Goal: Share content: Share content

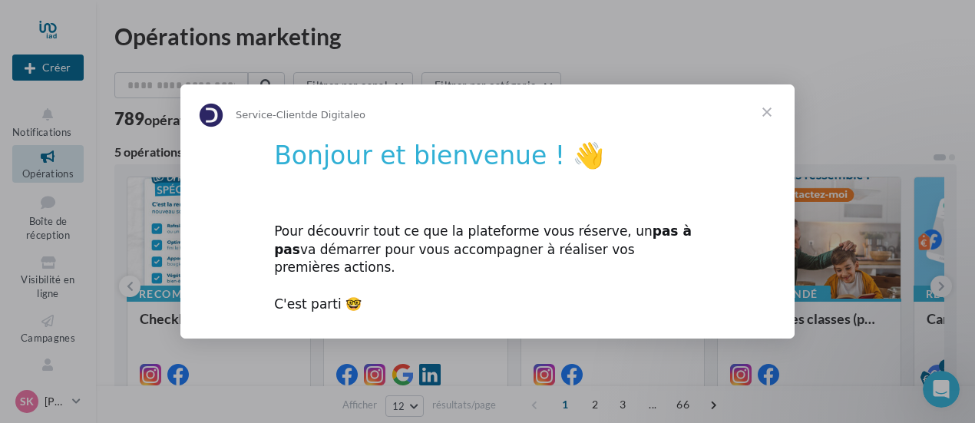
click at [772, 119] on span "Fermer" at bounding box center [766, 111] width 55 height 55
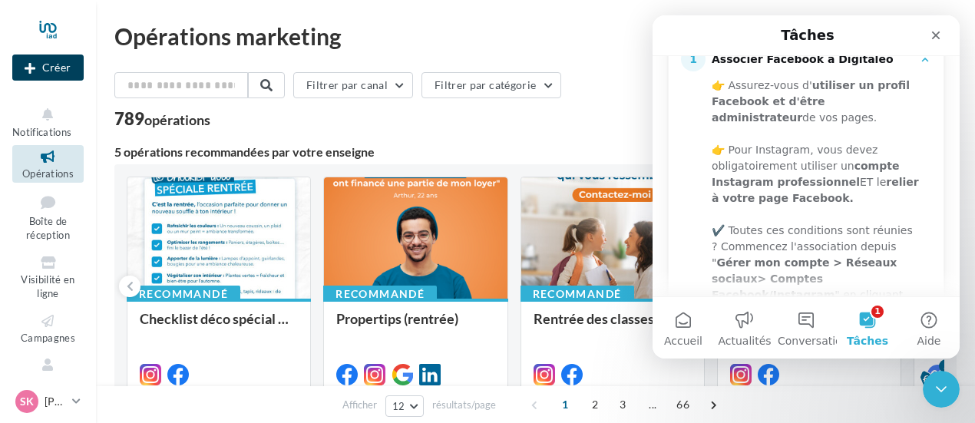
click at [58, 69] on button "Créer" at bounding box center [47, 67] width 71 height 26
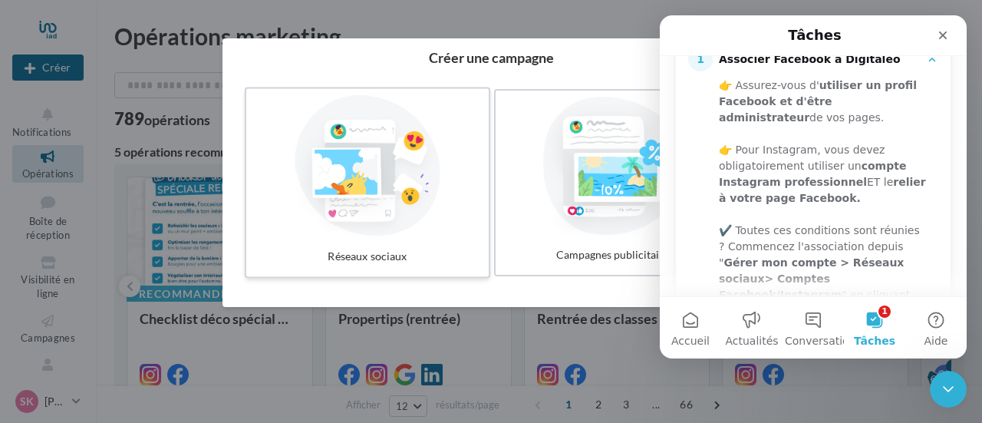
click at [388, 200] on div at bounding box center [367, 165] width 230 height 141
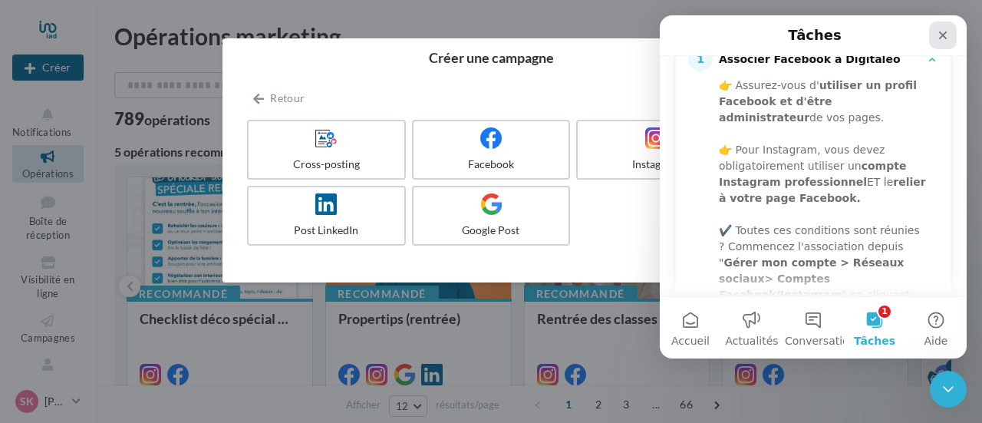
click at [945, 38] on icon "Fermer" at bounding box center [943, 35] width 12 height 12
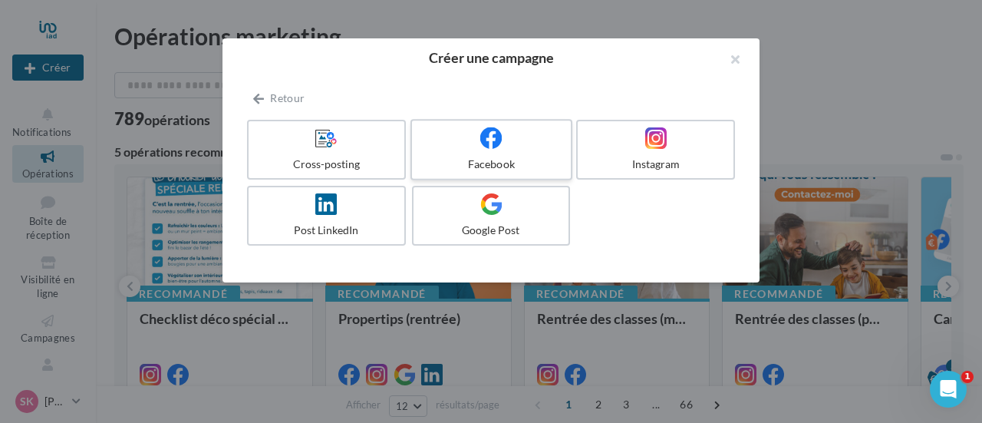
click at [528, 161] on div "Facebook" at bounding box center [491, 164] width 146 height 15
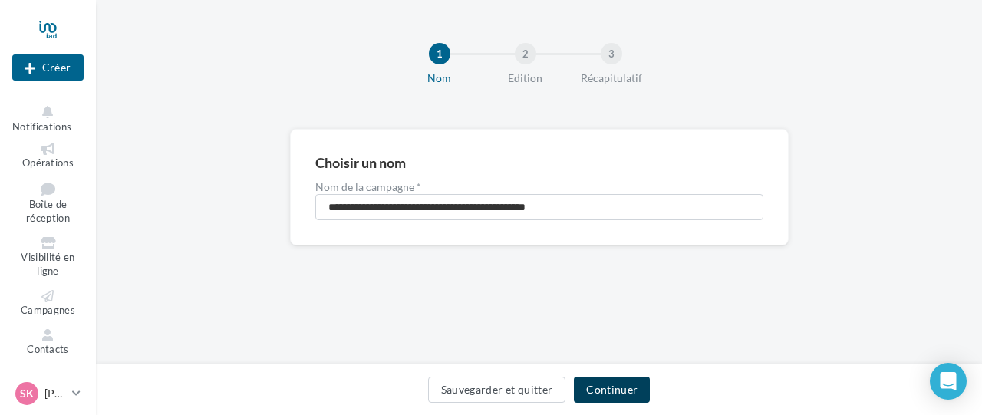
click at [627, 391] on button "Continuer" at bounding box center [612, 390] width 76 height 26
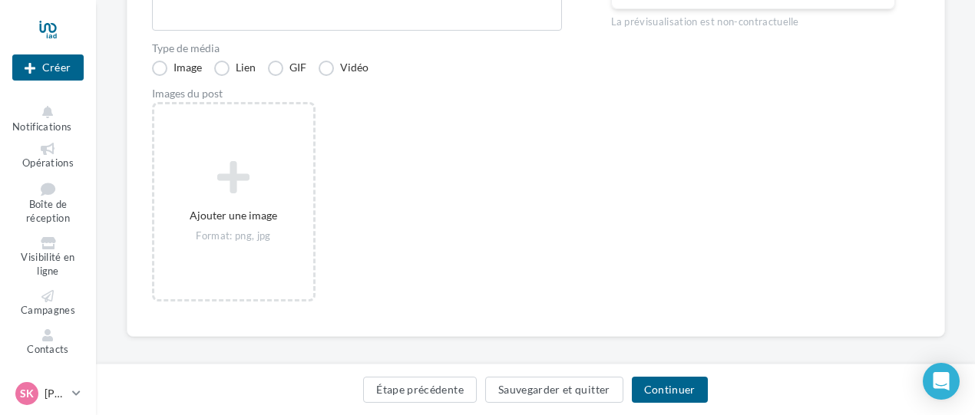
scroll to position [338, 0]
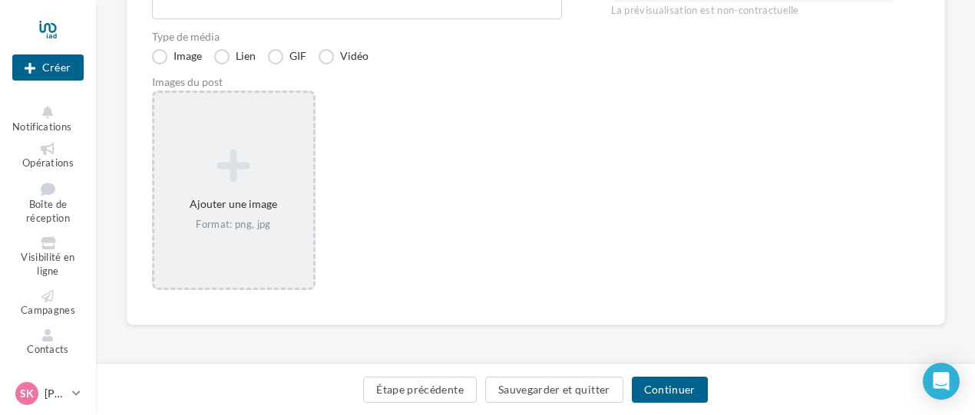
click at [230, 174] on icon at bounding box center [233, 165] width 147 height 37
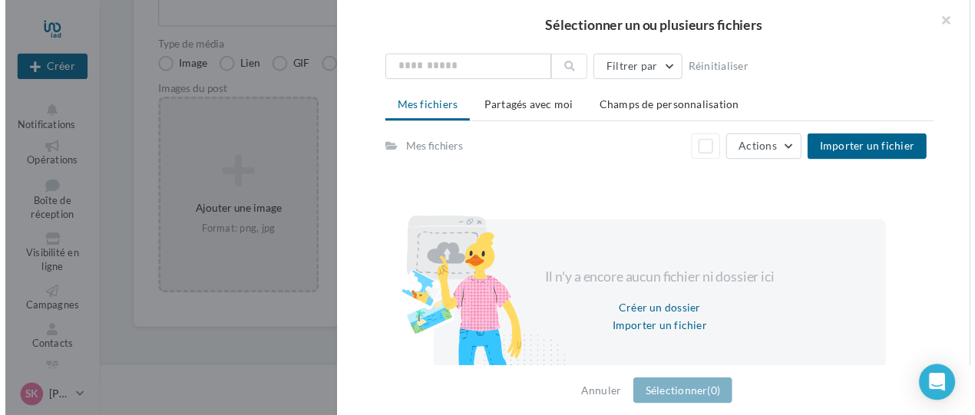
scroll to position [0, 0]
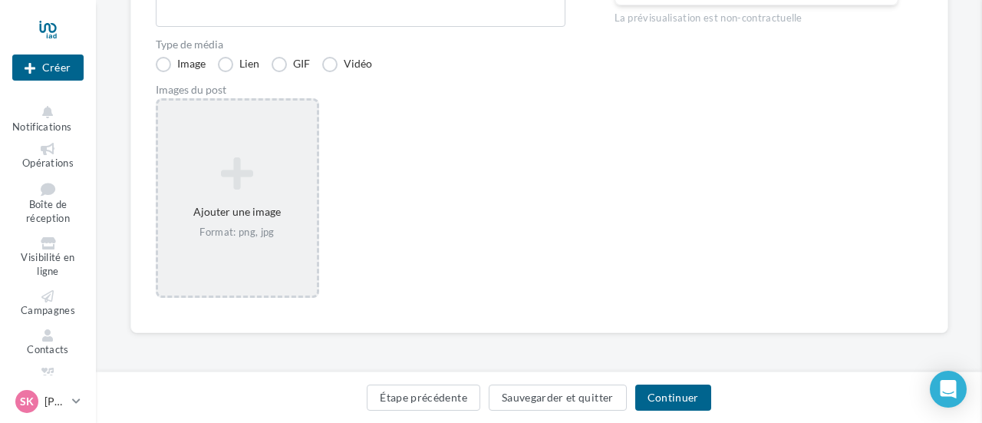
click at [158, 101] on div "Sélectionner un ou plusieurs fichiers Consulter les contraintes attendues pour …" at bounding box center [237, 101] width 159 height 0
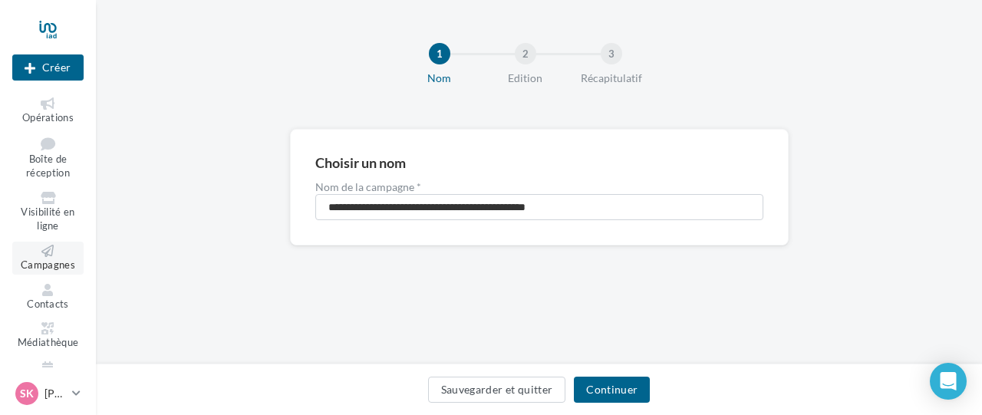
scroll to position [66, 0]
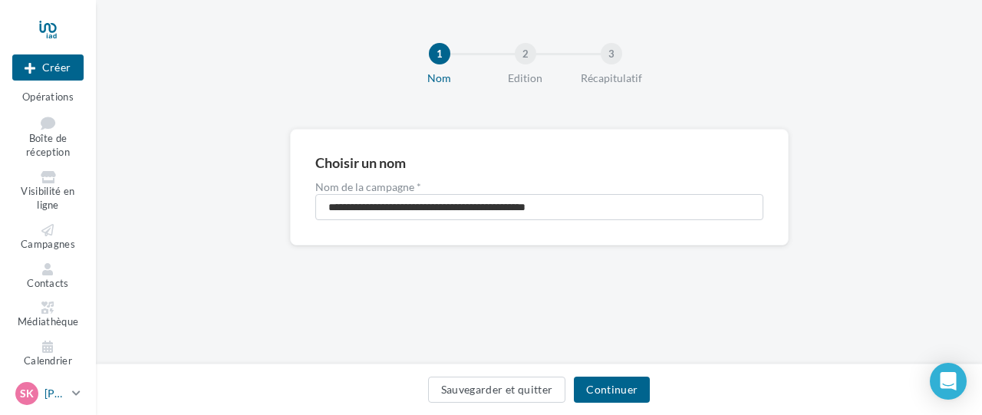
click at [55, 397] on p "[PERSON_NAME]" at bounding box center [55, 393] width 21 height 15
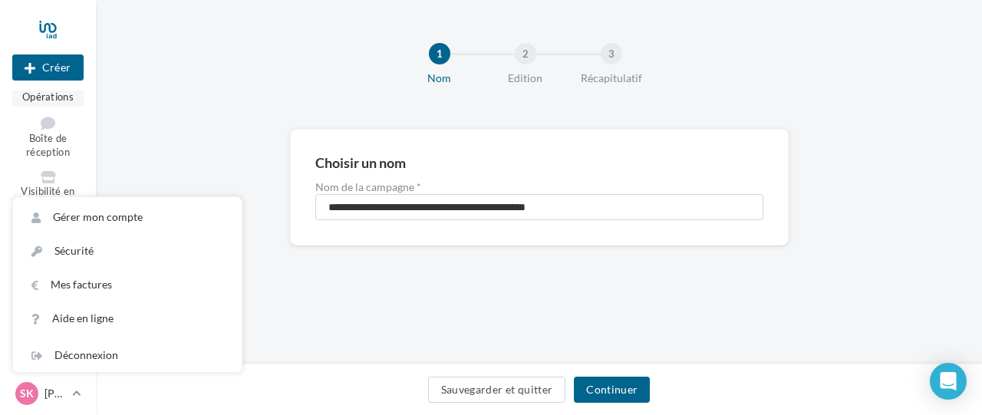
click at [55, 98] on span "Opérations" at bounding box center [47, 97] width 51 height 12
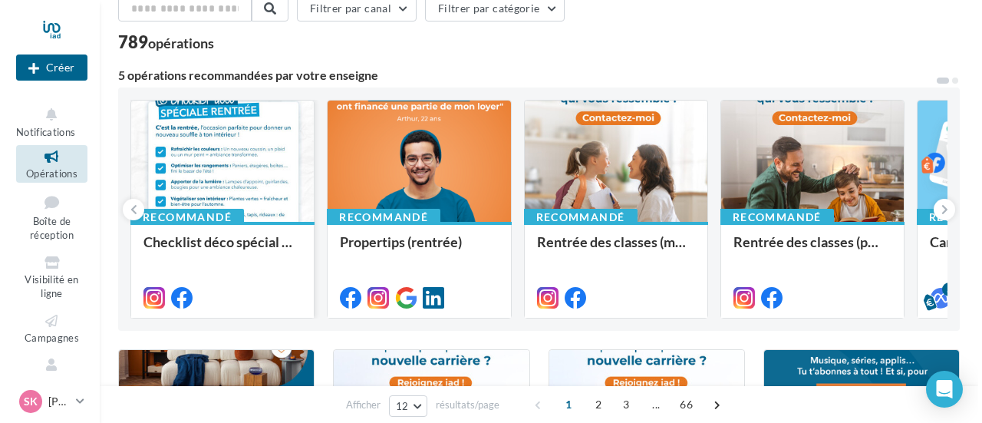
scroll to position [153, 0]
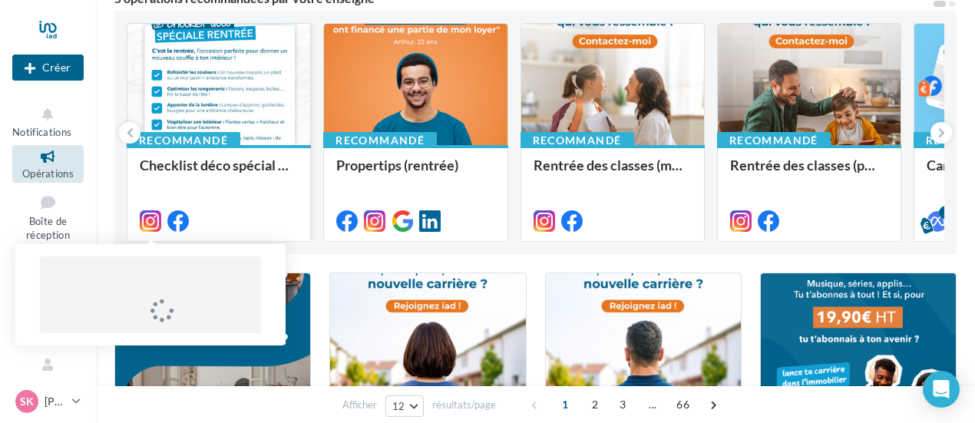
click at [152, 226] on icon at bounding box center [150, 220] width 21 height 21
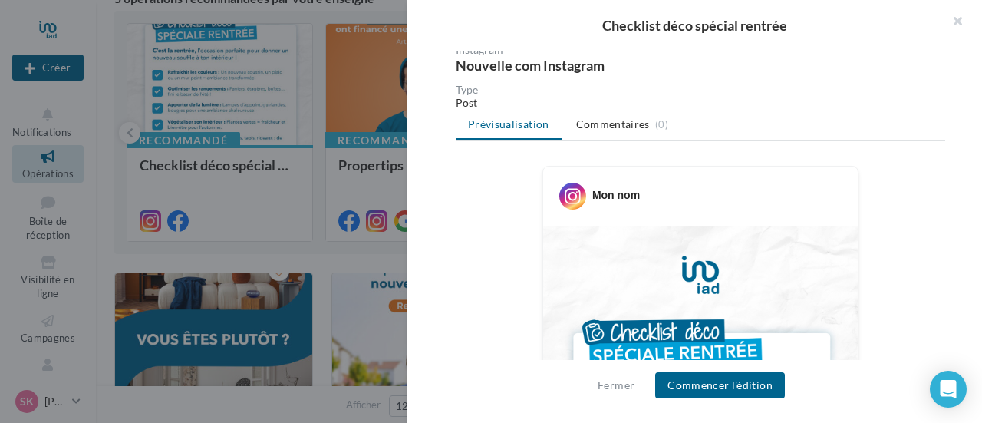
click at [612, 196] on div "Mon nom" at bounding box center [616, 194] width 48 height 15
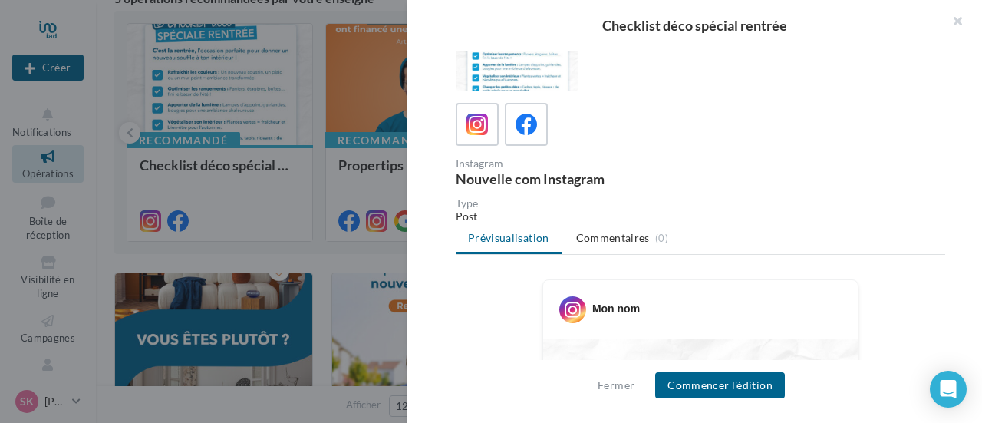
scroll to position [0, 0]
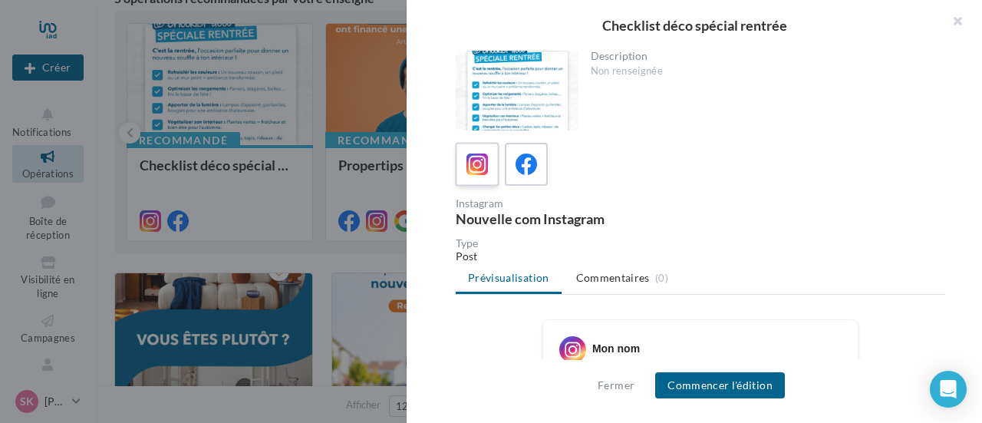
click at [479, 170] on icon at bounding box center [478, 164] width 22 height 22
click at [582, 222] on div "Nouvelle com Instagram" at bounding box center [575, 219] width 239 height 14
click at [592, 219] on div "Nouvelle com Instagram" at bounding box center [575, 219] width 239 height 14
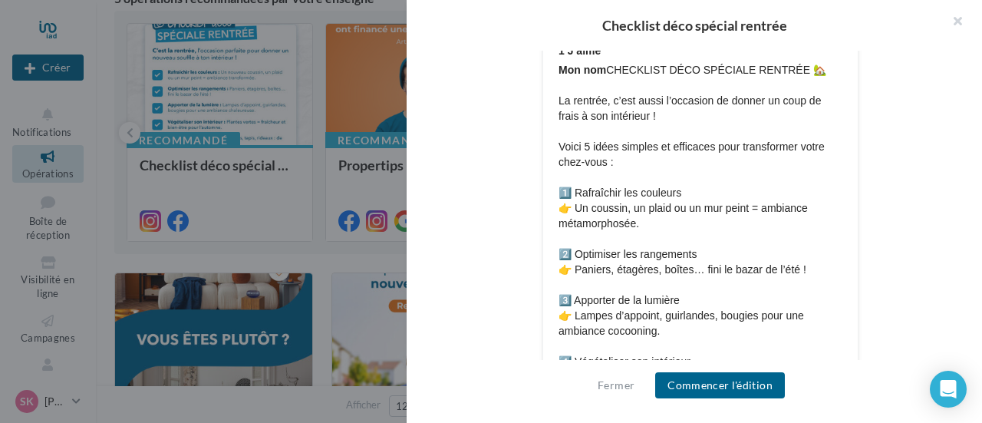
scroll to position [987, 0]
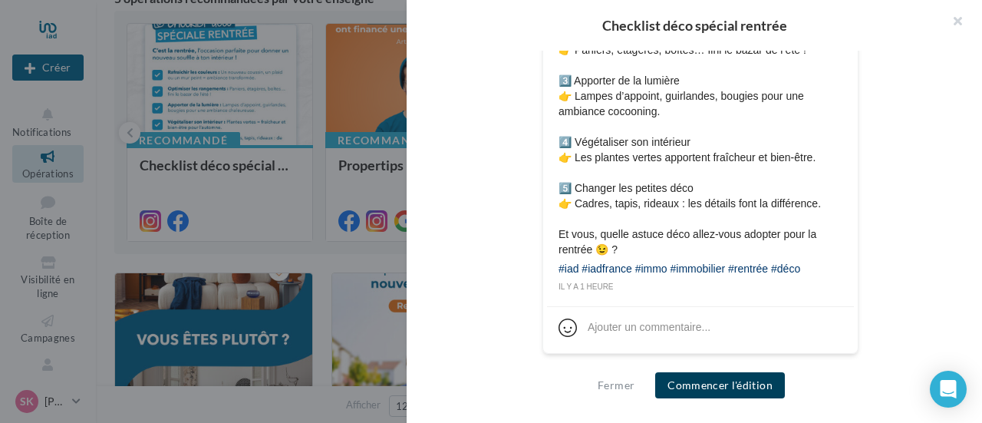
click at [721, 385] on button "Commencer l'édition" at bounding box center [720, 385] width 130 height 26
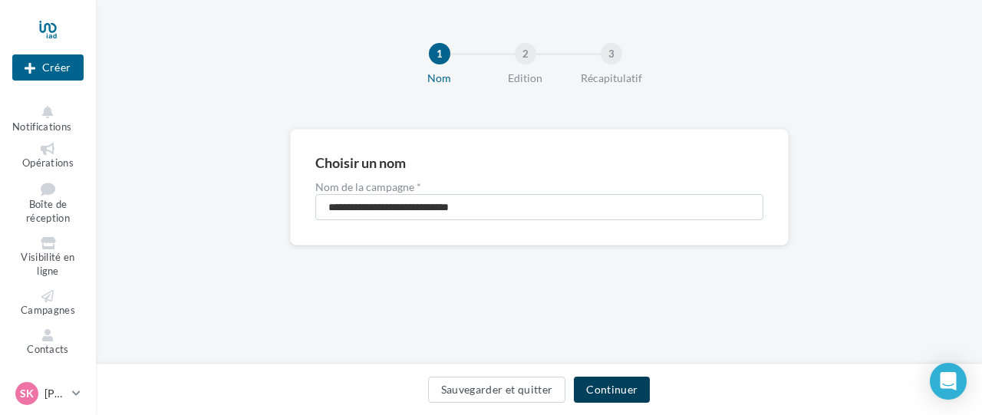
click at [609, 387] on button "Continuer" at bounding box center [612, 390] width 76 height 26
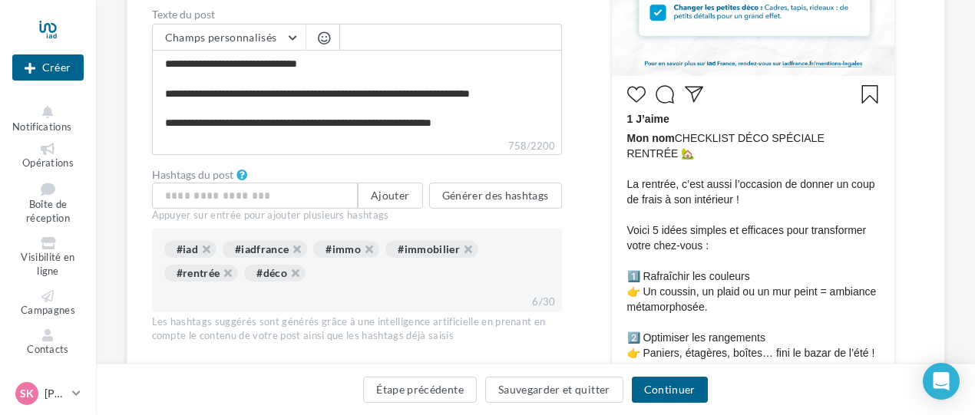
scroll to position [537, 0]
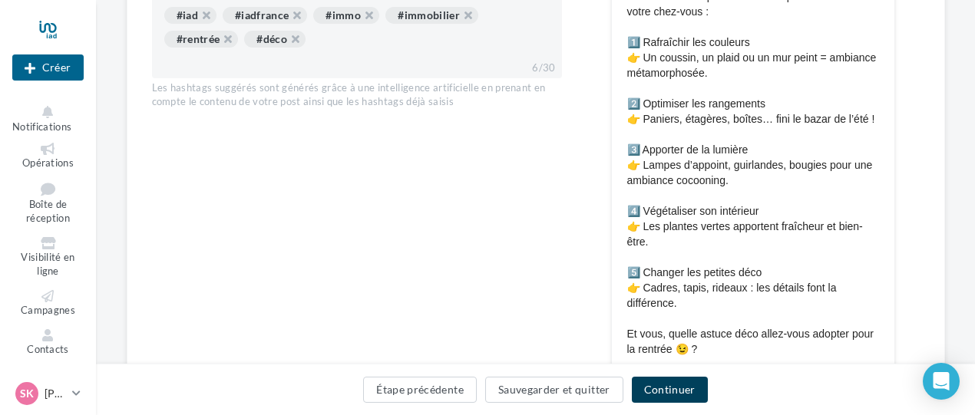
click at [667, 391] on button "Continuer" at bounding box center [670, 390] width 76 height 26
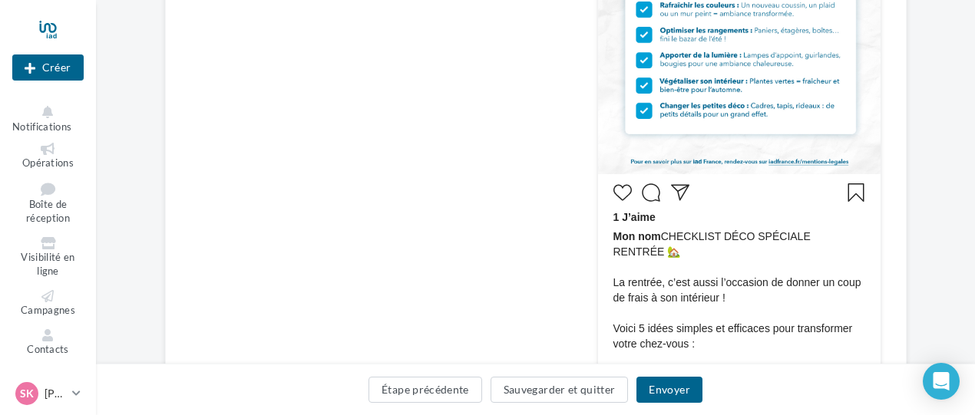
scroll to position [467, 0]
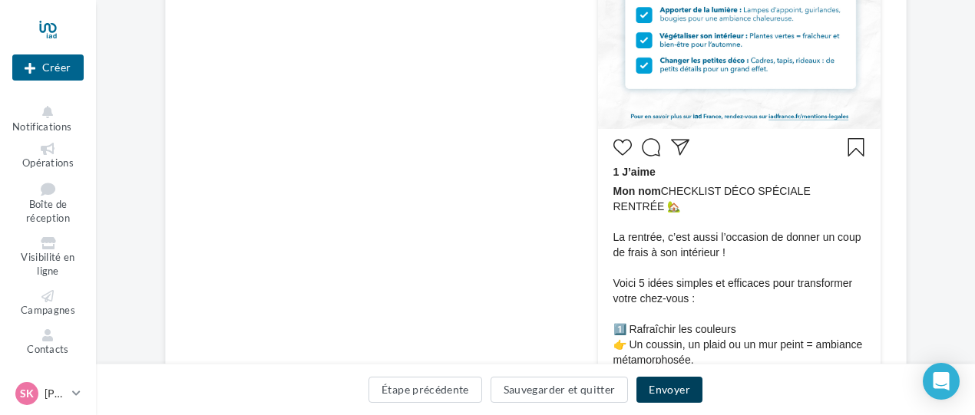
click at [673, 386] on button "Envoyer" at bounding box center [668, 390] width 65 height 26
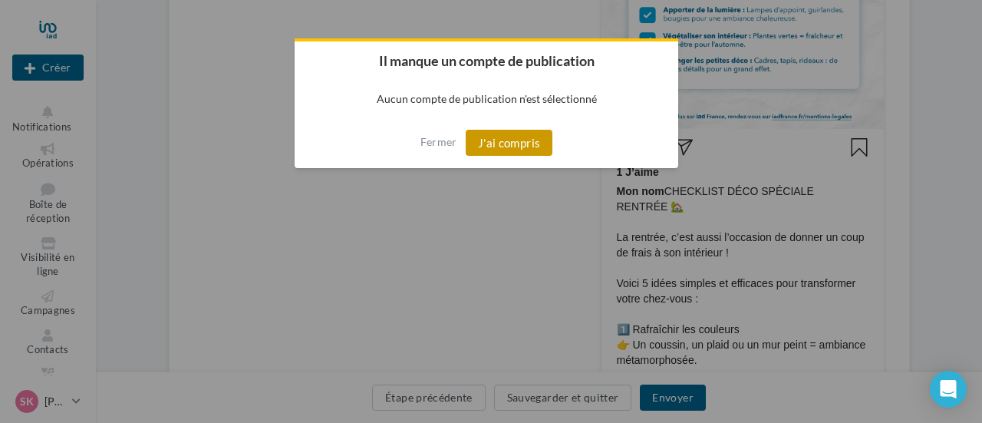
click at [513, 142] on button "J'ai compris" at bounding box center [509, 143] width 87 height 26
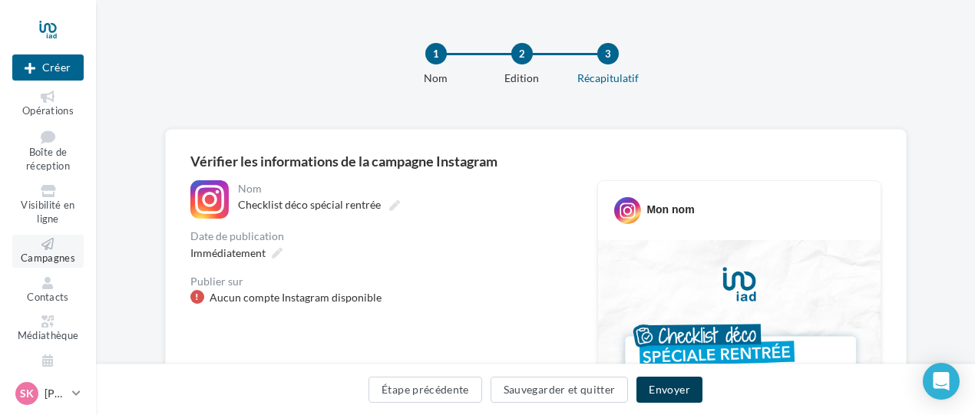
scroll to position [66, 0]
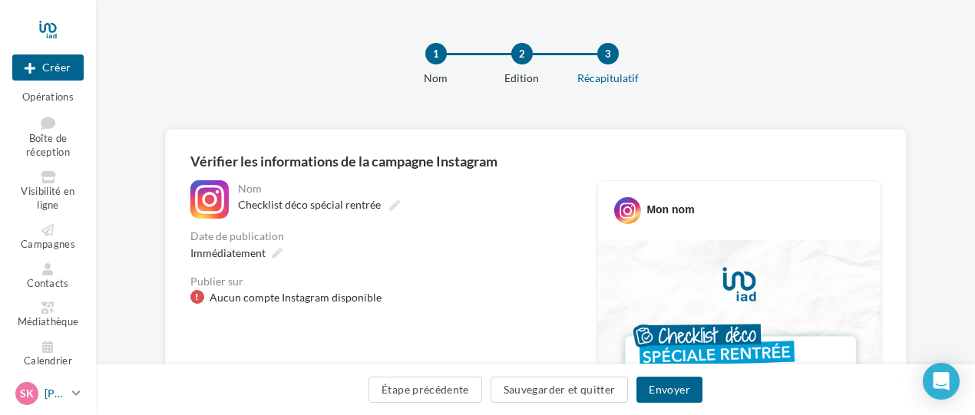
click at [54, 401] on p "[PERSON_NAME]" at bounding box center [55, 393] width 21 height 15
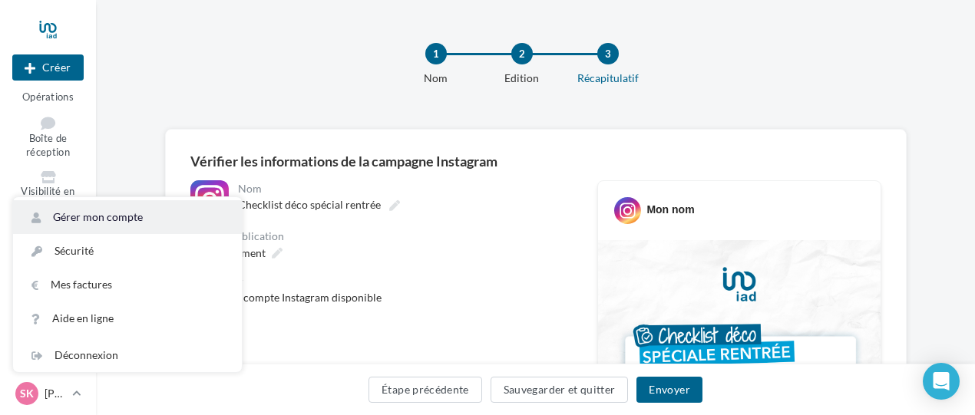
click at [92, 229] on link "Gérer mon compte" at bounding box center [127, 217] width 229 height 34
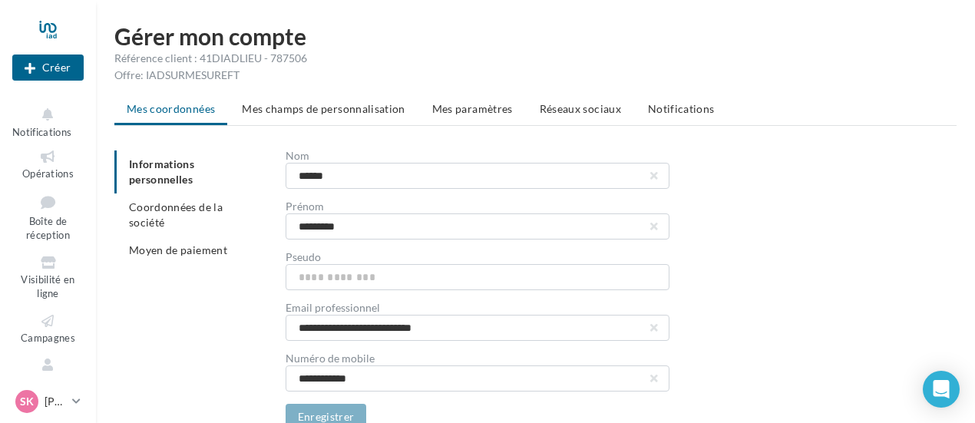
scroll to position [72, 0]
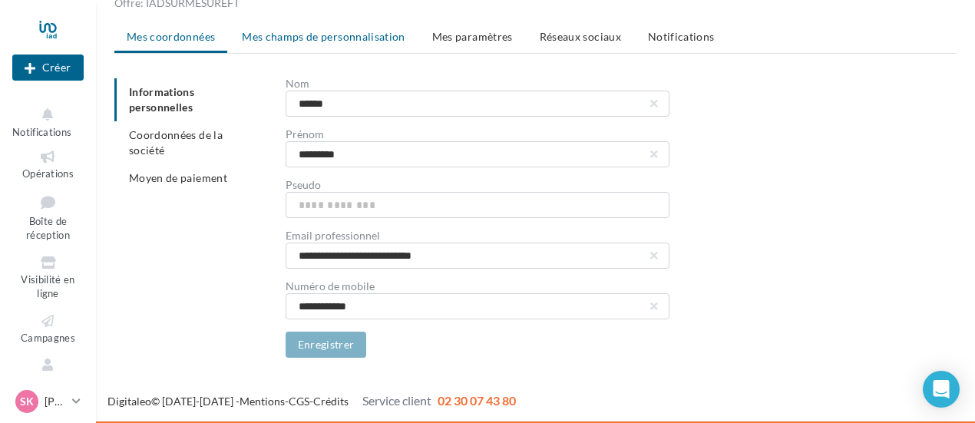
click at [350, 40] on span "Mes champs de personnalisation" at bounding box center [323, 36] width 163 height 13
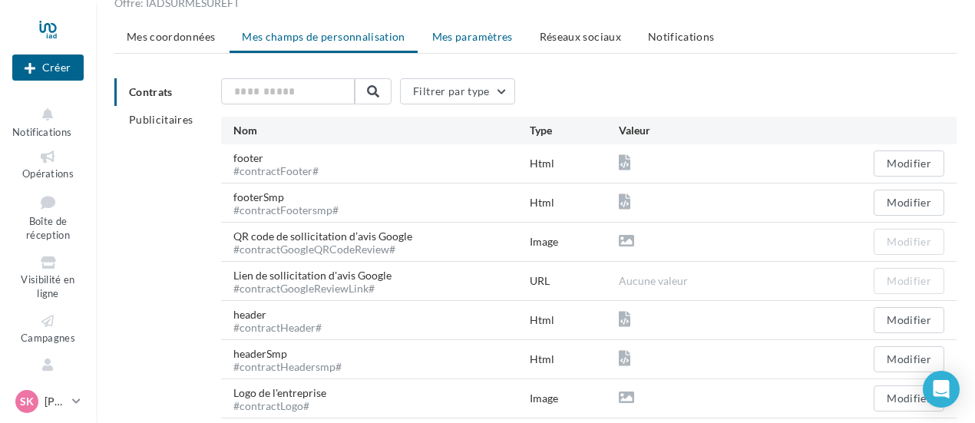
click at [483, 38] on span "Mes paramètres" at bounding box center [472, 36] width 81 height 13
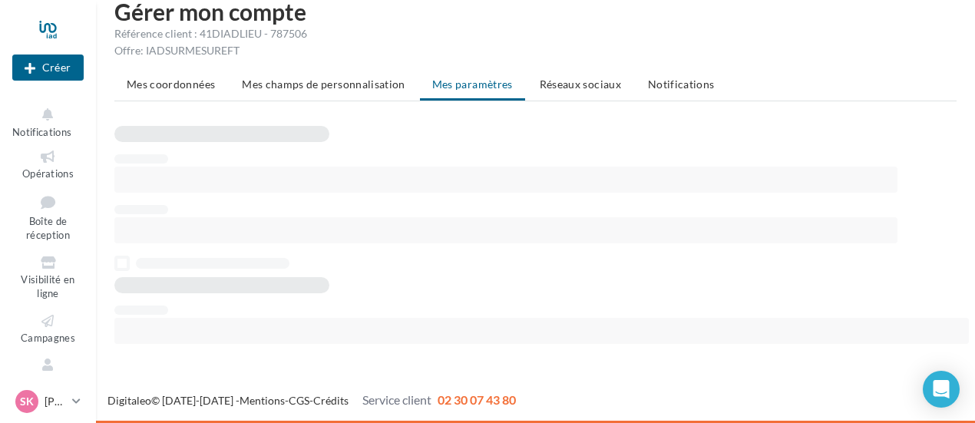
scroll to position [25, 0]
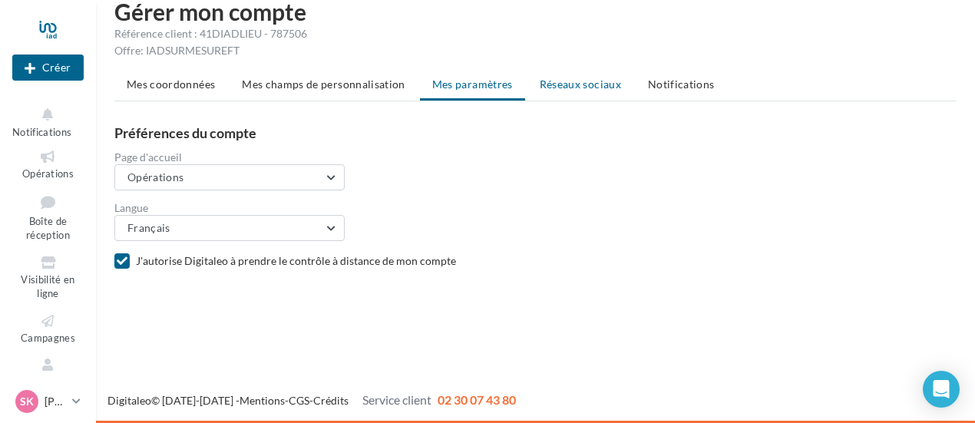
click at [563, 87] on span "Réseaux sociaux" at bounding box center [579, 84] width 81 height 13
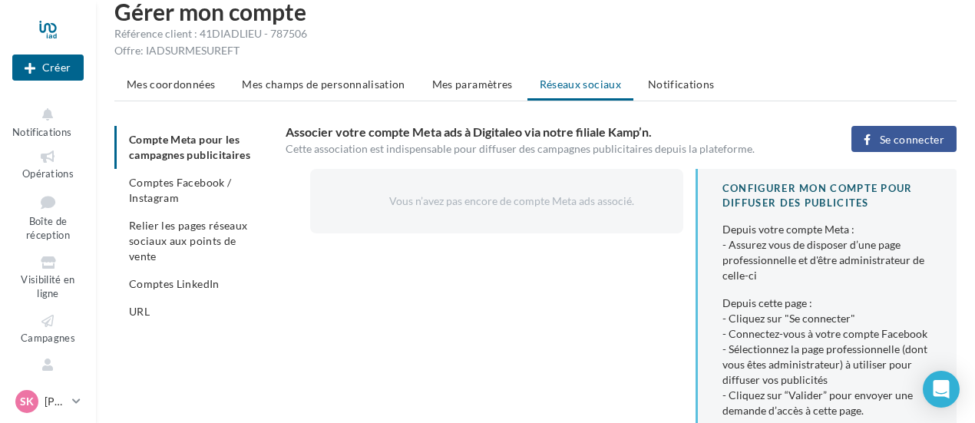
scroll to position [72, 0]
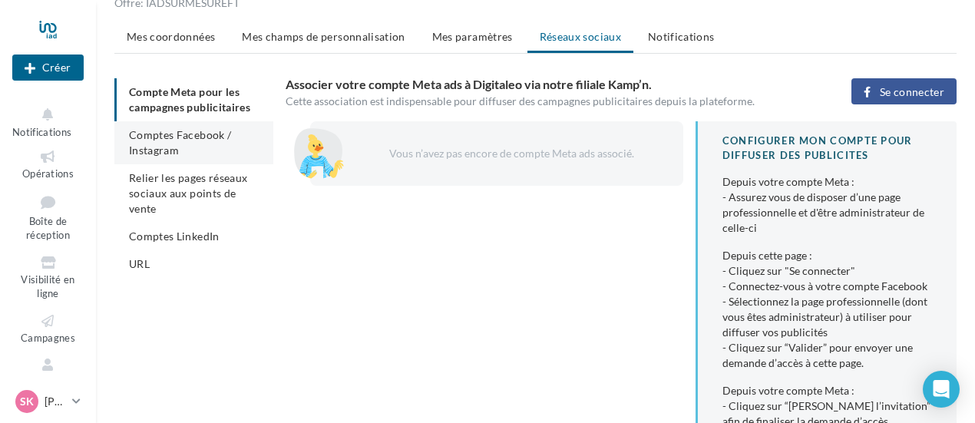
click at [160, 140] on span "Comptes Facebook / Instagram" at bounding box center [180, 142] width 102 height 28
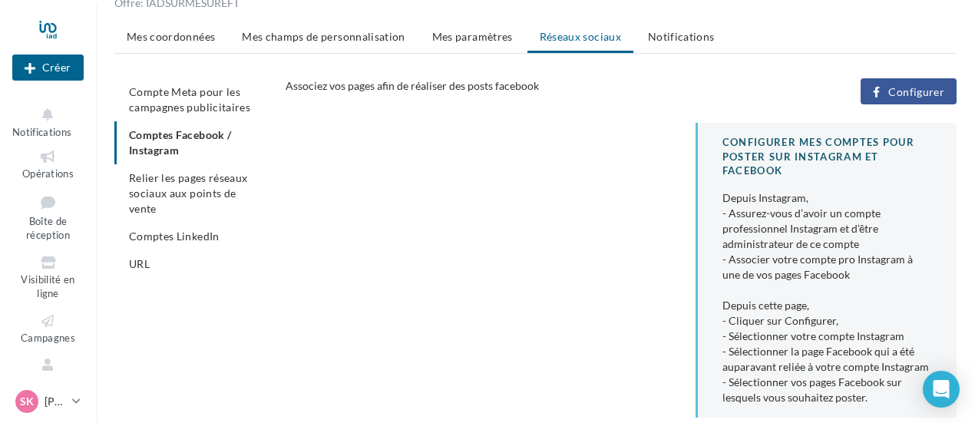
click at [173, 144] on ul "Compte Meta pour les campagnes publicitaires Comptes Facebook / Instagram Relie…" at bounding box center [193, 178] width 159 height 200
click at [186, 137] on ul "Compte Meta pour les campagnes publicitaires Comptes Facebook / Instagram Relie…" at bounding box center [193, 178] width 159 height 200
click at [191, 136] on ul "Compte Meta pour les campagnes publicitaires Comptes Facebook / Instagram Relie…" at bounding box center [193, 178] width 159 height 200
click at [915, 93] on span "Configurer" at bounding box center [916, 92] width 56 height 12
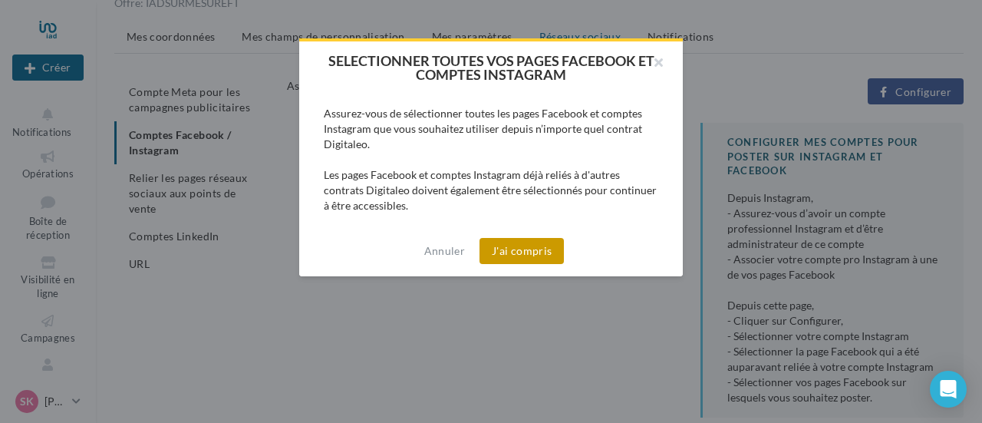
click at [523, 252] on button "J'ai compris" at bounding box center [522, 251] width 84 height 26
